Goal: Information Seeking & Learning: Check status

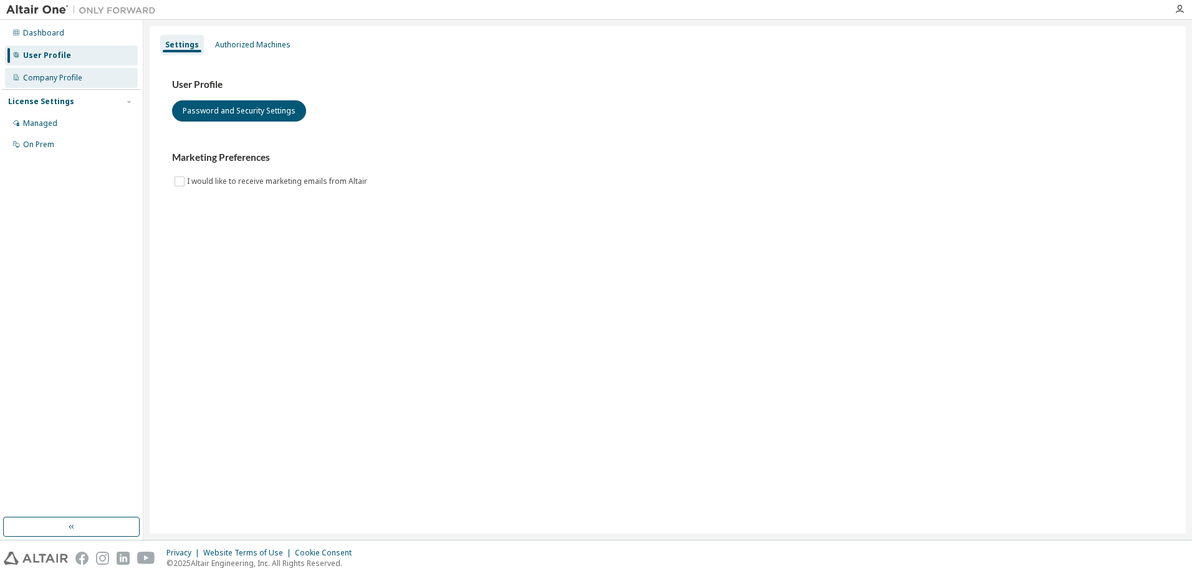
click at [65, 80] on div "Company Profile" at bounding box center [52, 78] width 59 height 10
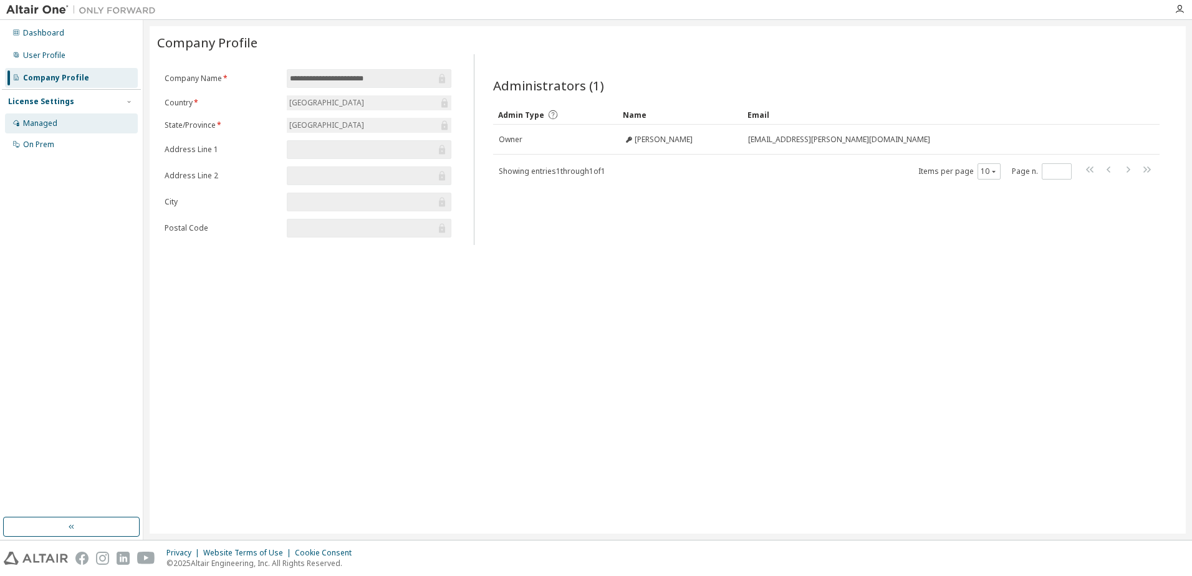
click at [40, 120] on div "Managed" at bounding box center [40, 123] width 34 height 10
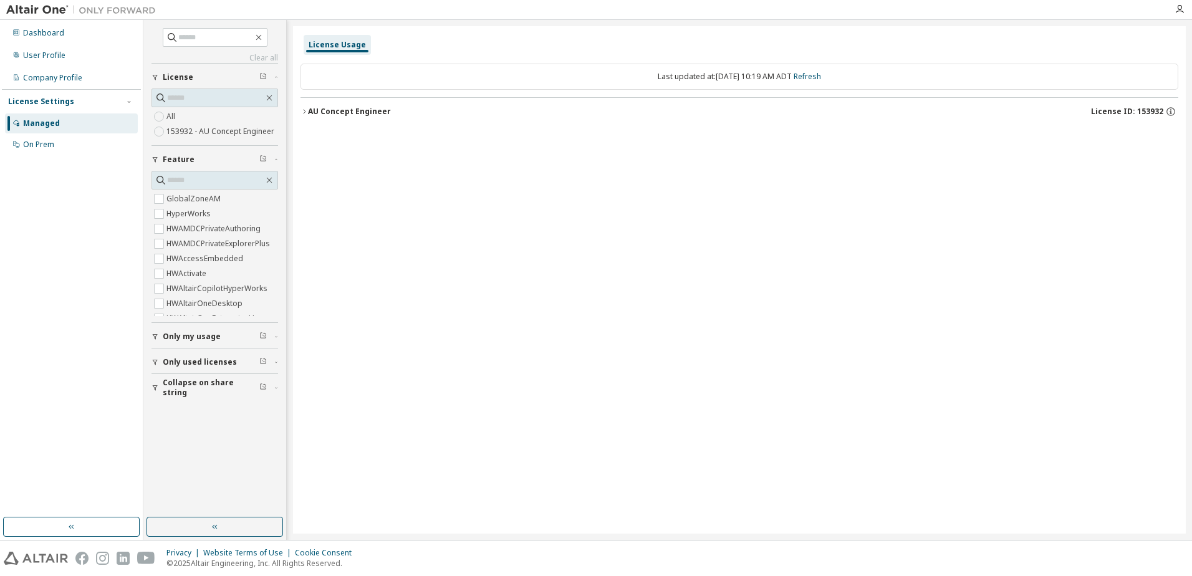
click at [304, 113] on icon "button" at bounding box center [304, 111] width 7 height 7
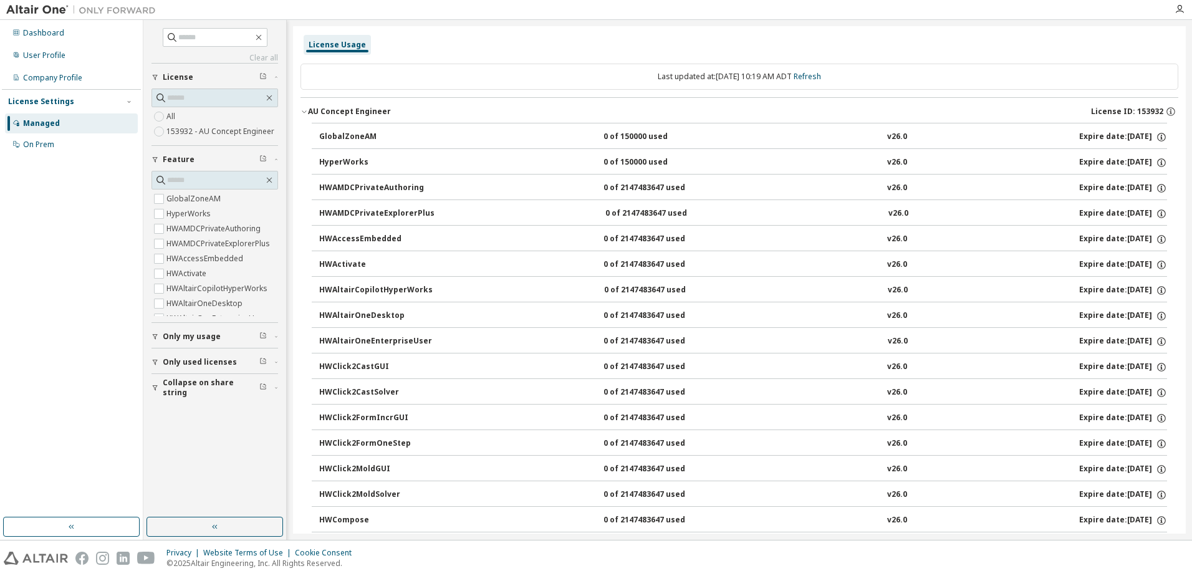
click at [331, 45] on div "License Usage" at bounding box center [337, 45] width 57 height 10
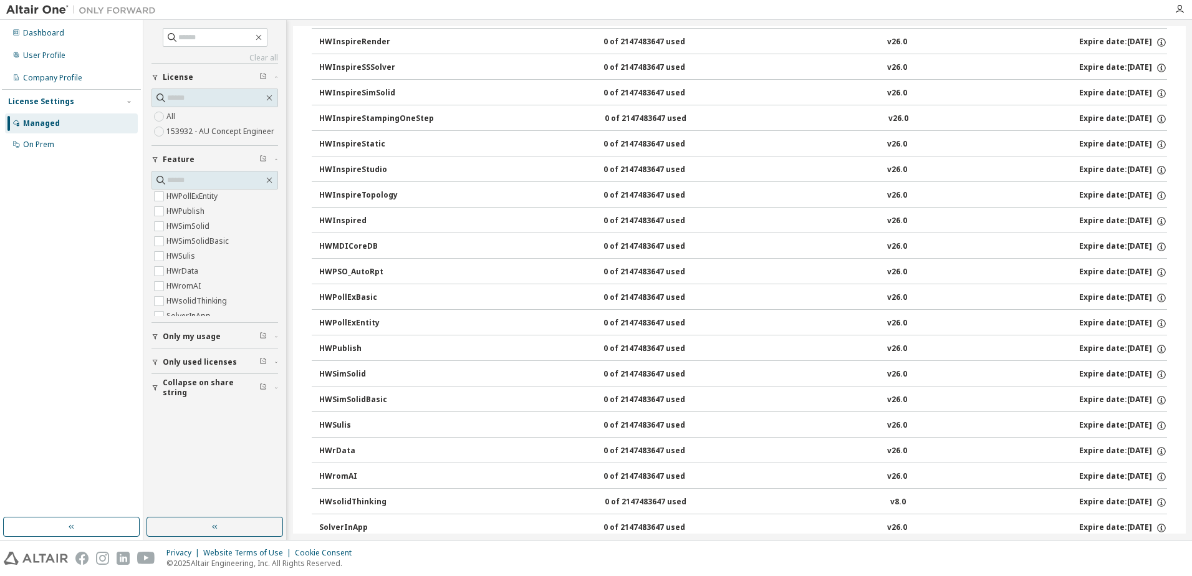
scroll to position [1912, 0]
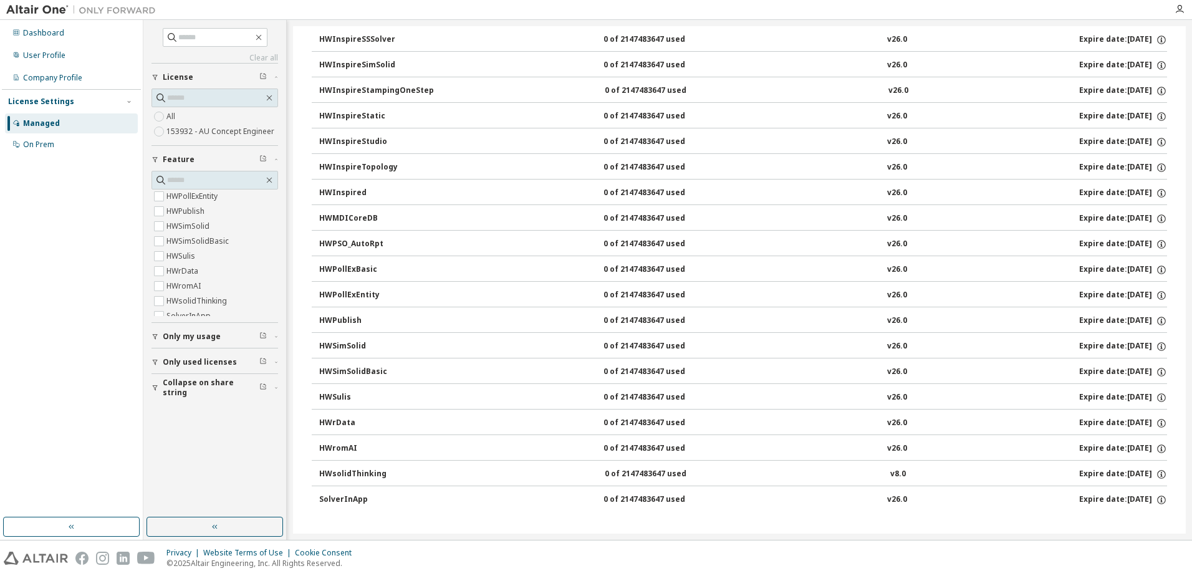
click at [629, 344] on div "0 of 2147483647 used" at bounding box center [660, 346] width 112 height 11
click at [1156, 347] on icon "button" at bounding box center [1161, 346] width 11 height 11
click at [1160, 296] on icon "button" at bounding box center [1161, 296] width 2 height 3
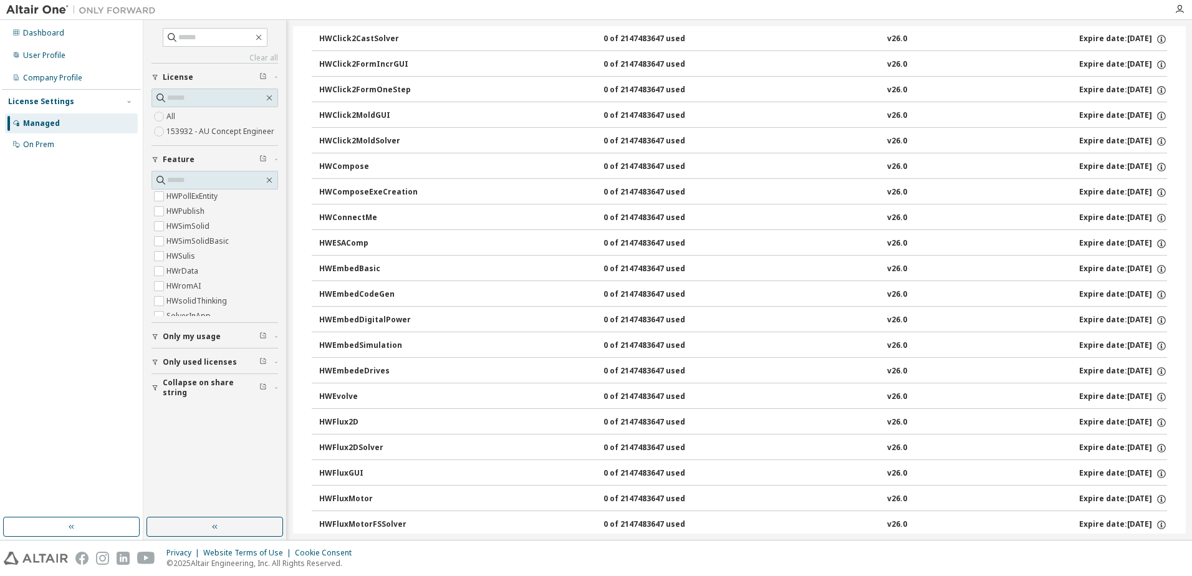
scroll to position [166, 0]
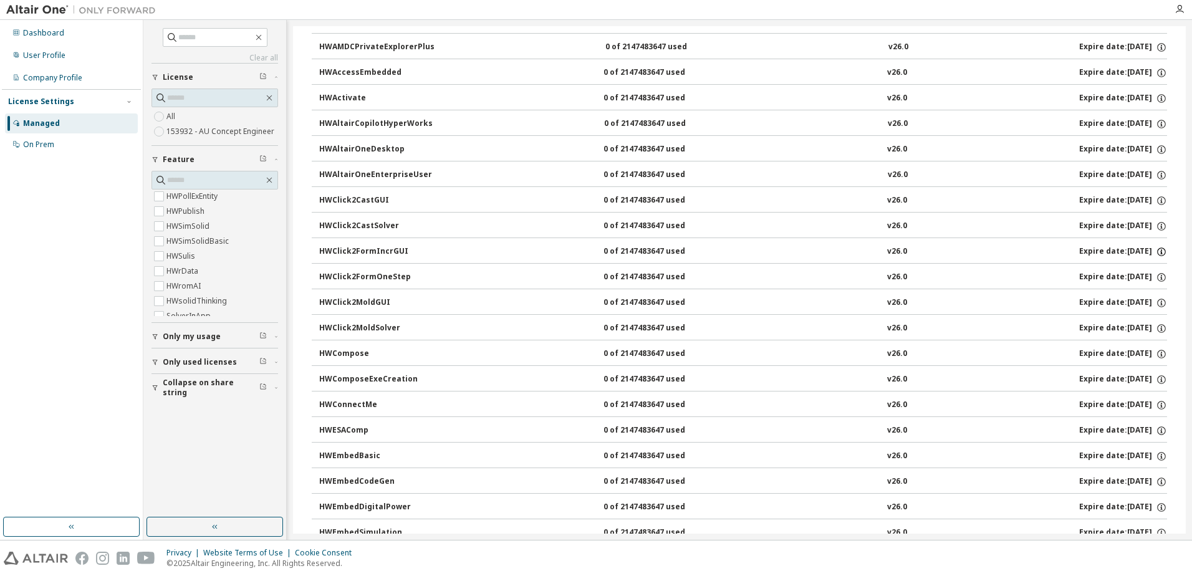
click at [1157, 253] on icon "button" at bounding box center [1161, 251] width 11 height 11
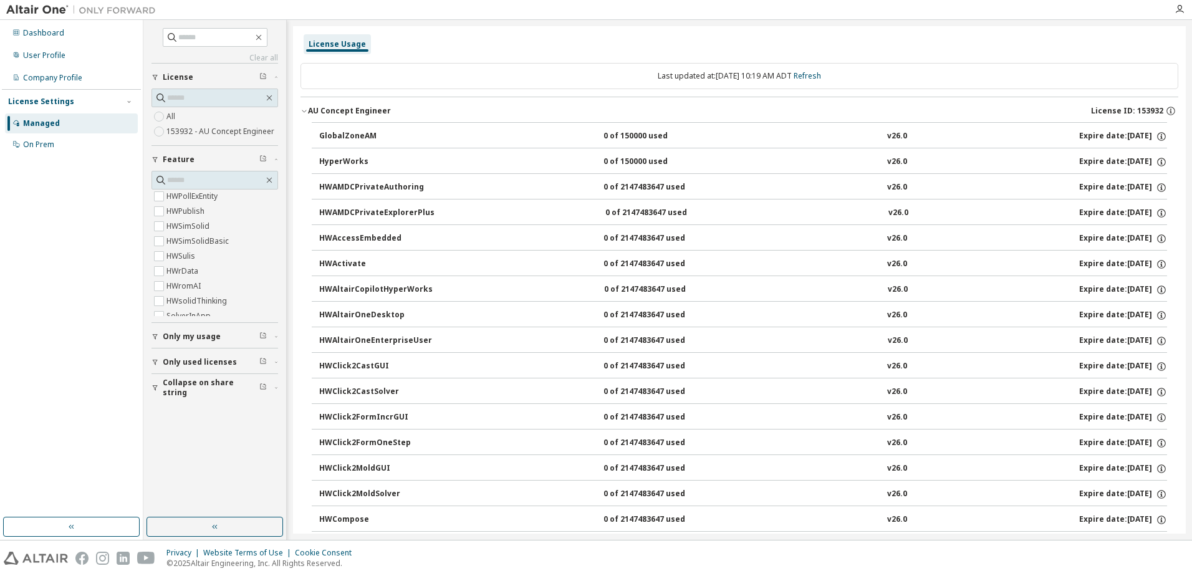
scroll to position [0, 0]
click at [1160, 165] on icon "button" at bounding box center [1161, 163] width 2 height 3
click at [203, 338] on span "Only my usage" at bounding box center [192, 337] width 58 height 10
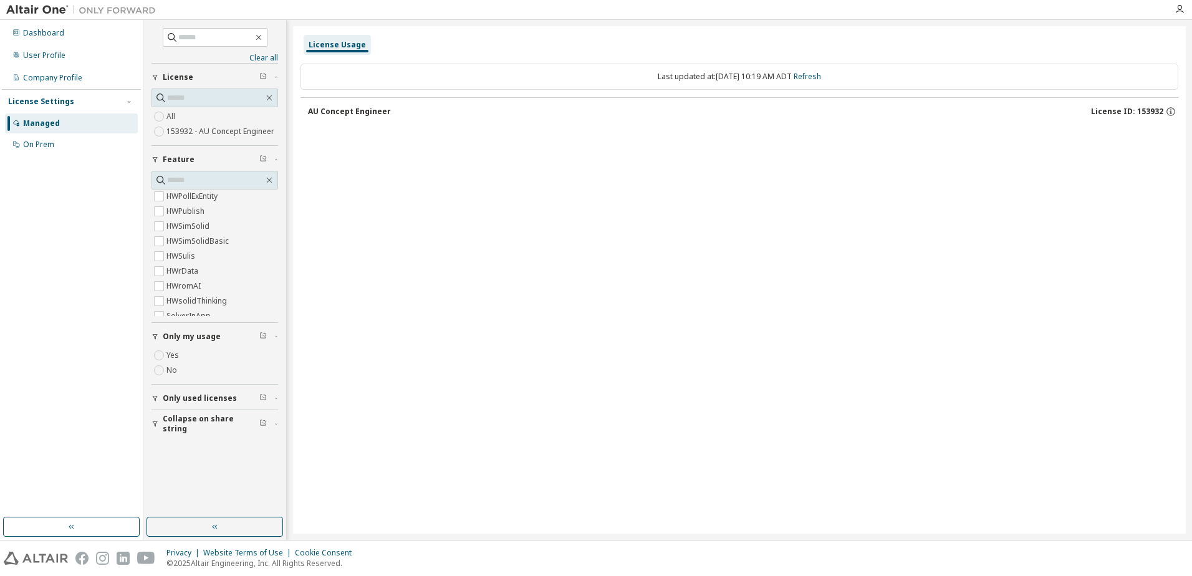
click at [320, 114] on div "AU Concept Engineer" at bounding box center [349, 112] width 83 height 10
click at [194, 397] on span "Only used licenses" at bounding box center [200, 398] width 74 height 10
click at [306, 112] on icon "button" at bounding box center [304, 111] width 7 height 7
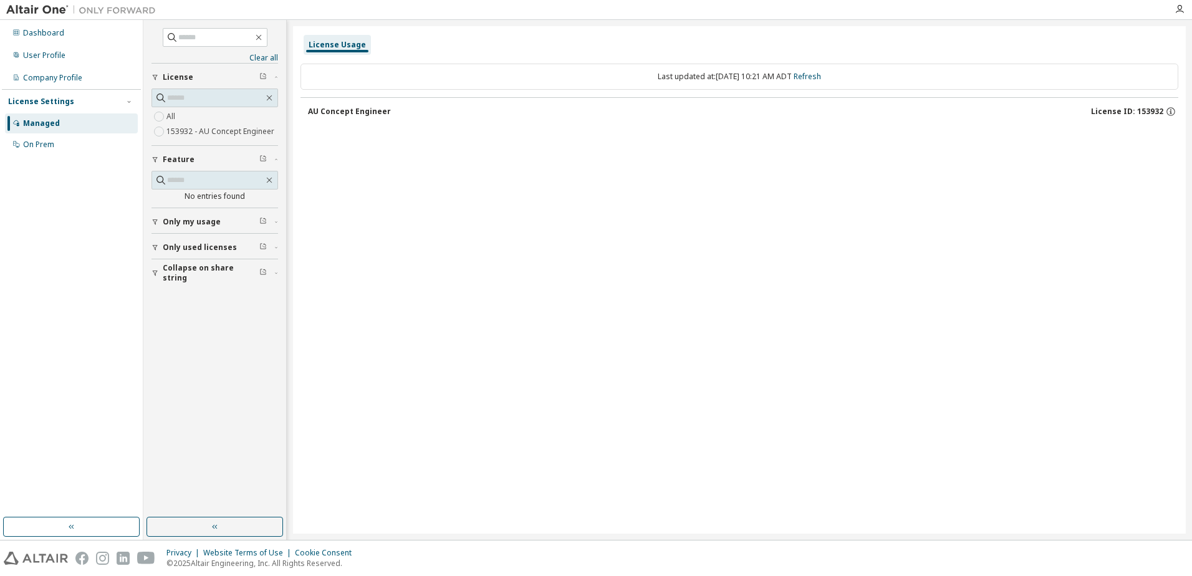
click at [354, 112] on div "AU Concept Engineer" at bounding box center [349, 112] width 83 height 10
click at [46, 150] on div "On Prem" at bounding box center [71, 145] width 133 height 20
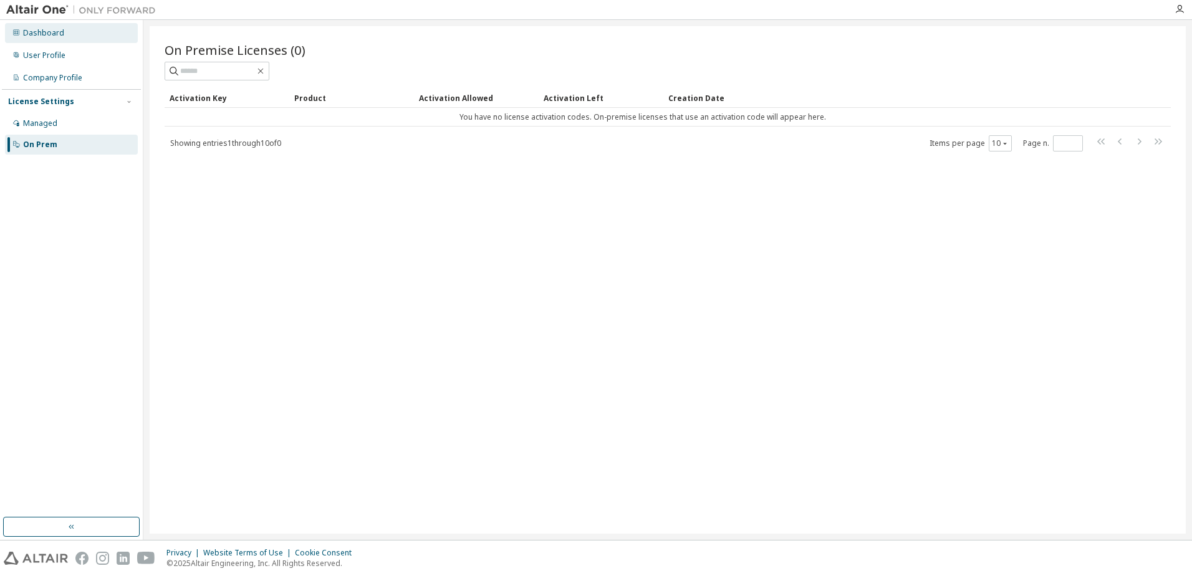
click at [54, 34] on div "Dashboard" at bounding box center [43, 33] width 41 height 10
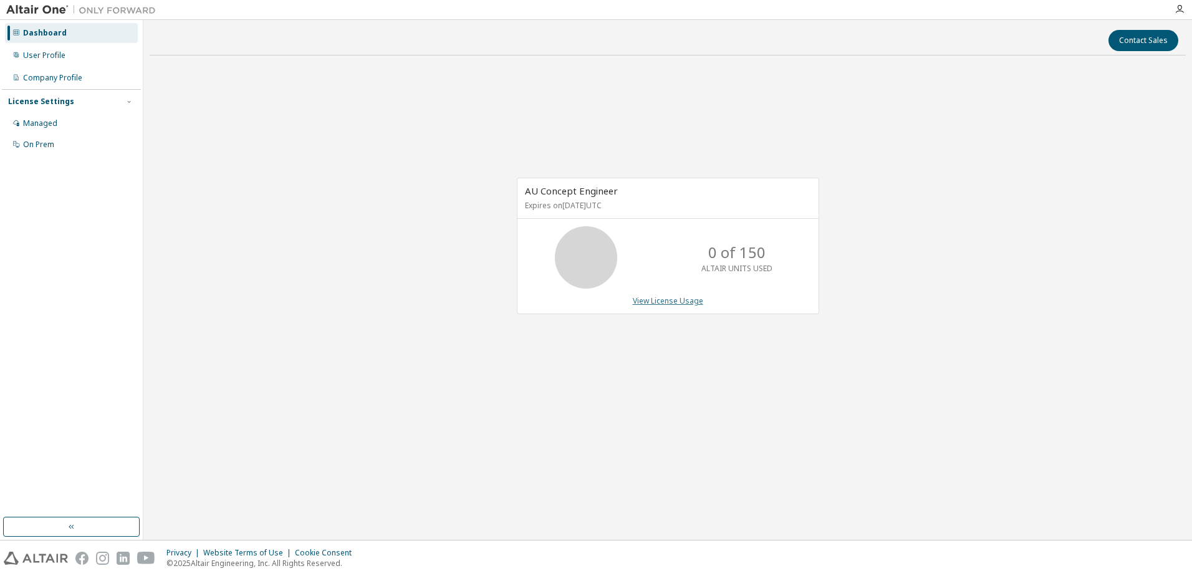
click at [645, 299] on link "View License Usage" at bounding box center [668, 301] width 70 height 11
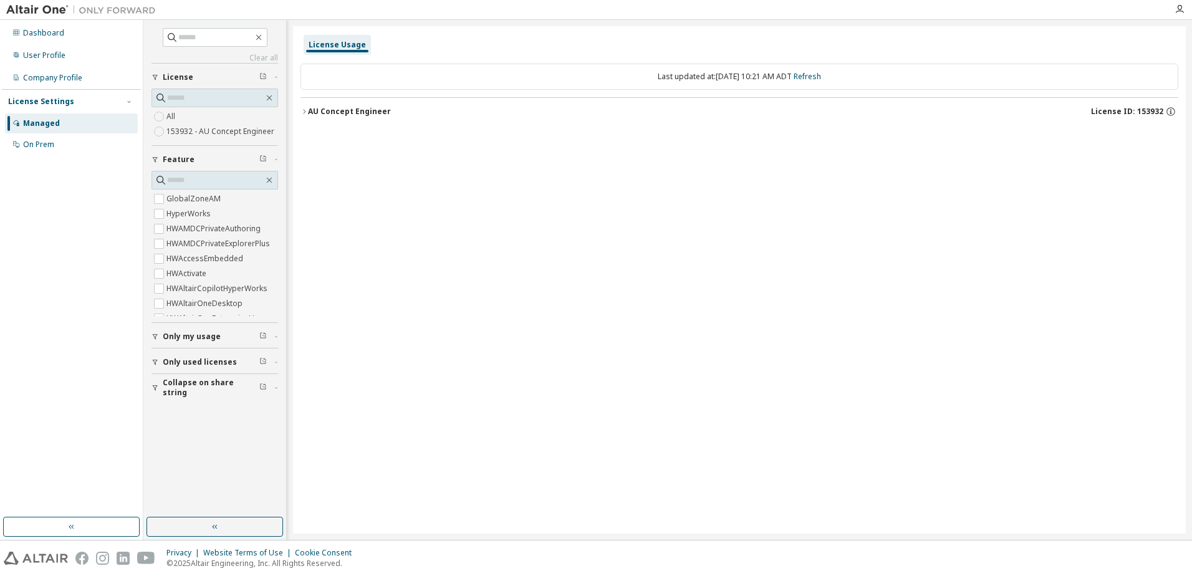
click at [304, 112] on icon "button" at bounding box center [304, 111] width 7 height 7
